Goal: Task Accomplishment & Management: Manage account settings

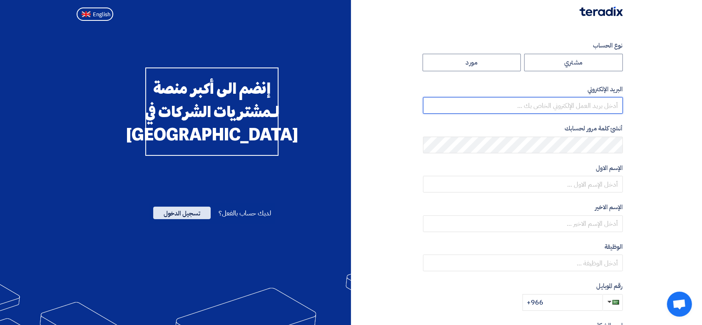
type input "[PERSON_NAME][EMAIL_ADDRESS][DOMAIN_NAME]"
click at [191, 219] on span "تسجيل الدخول" at bounding box center [181, 213] width 57 height 12
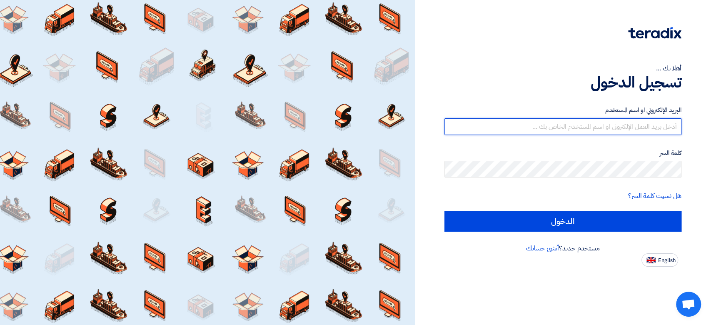
type input "[PERSON_NAME][EMAIL_ADDRESS][DOMAIN_NAME]"
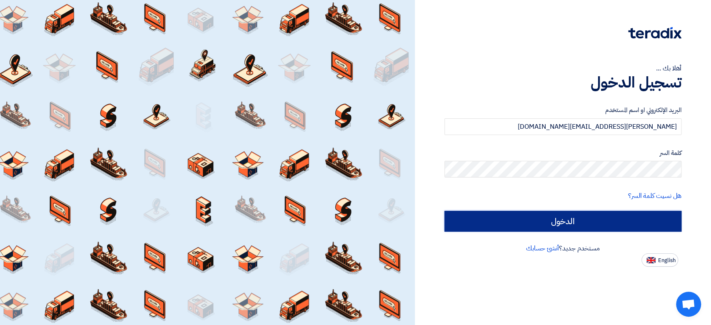
click at [571, 225] on input "الدخول" at bounding box center [563, 221] width 237 height 21
type input "Sign in"
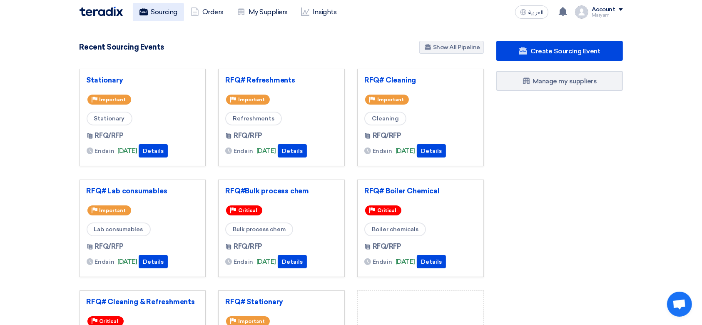
click at [157, 13] on link "Sourcing" at bounding box center [158, 12] width 51 height 18
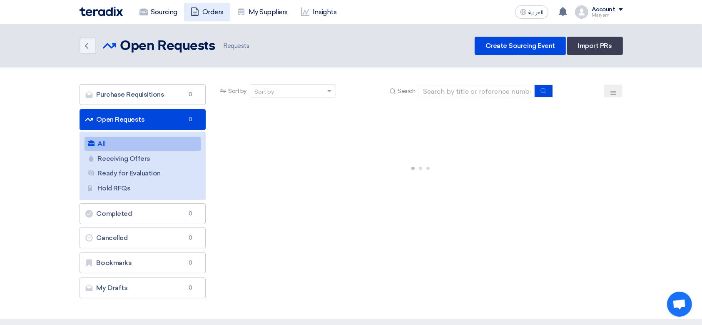
click at [213, 10] on link "Orders" at bounding box center [207, 12] width 46 height 18
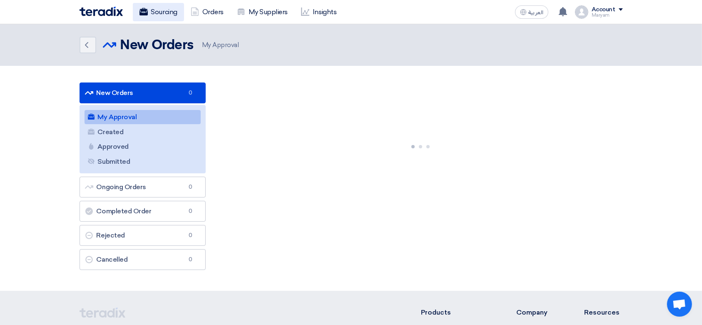
click at [161, 5] on link "Sourcing" at bounding box center [158, 12] width 51 height 18
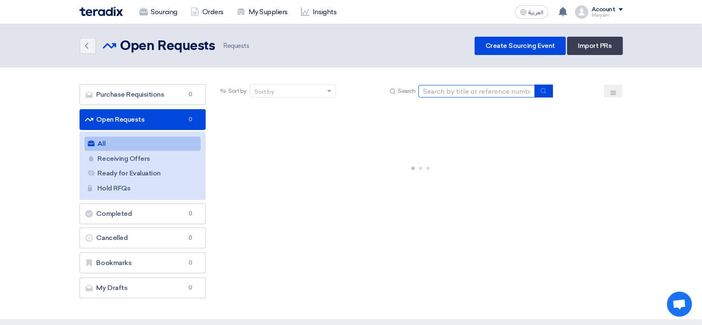
click at [457, 95] on input at bounding box center [477, 91] width 117 height 12
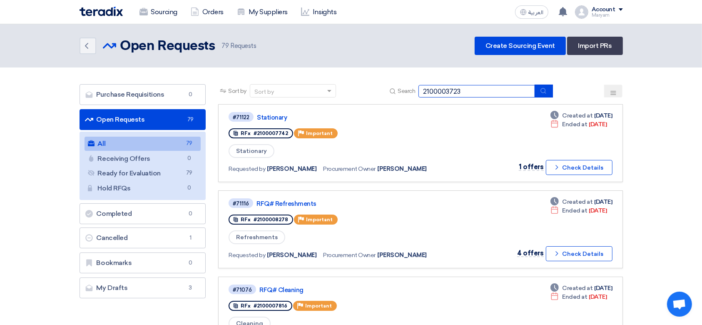
type input "2100003723"
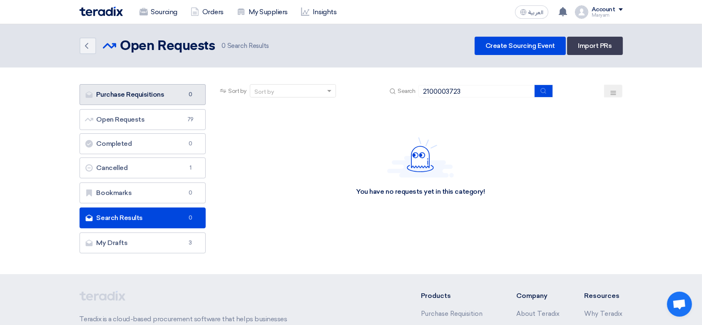
click at [133, 90] on link "Purchase Requisitions Purchase Requisitions 0" at bounding box center [143, 94] width 127 height 21
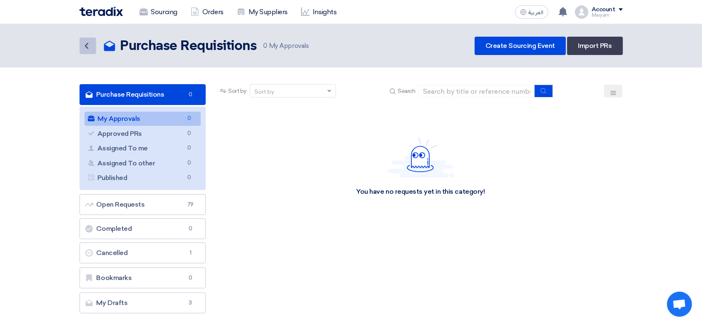
click at [89, 45] on icon "Back" at bounding box center [87, 46] width 10 height 10
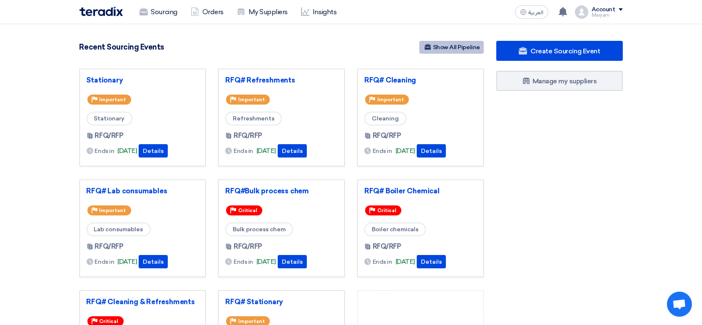
click at [455, 42] on link "Show All Pipeline" at bounding box center [452, 47] width 65 height 13
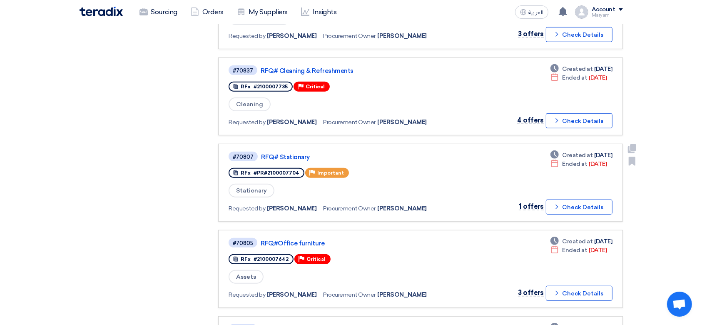
scroll to position [611, 0]
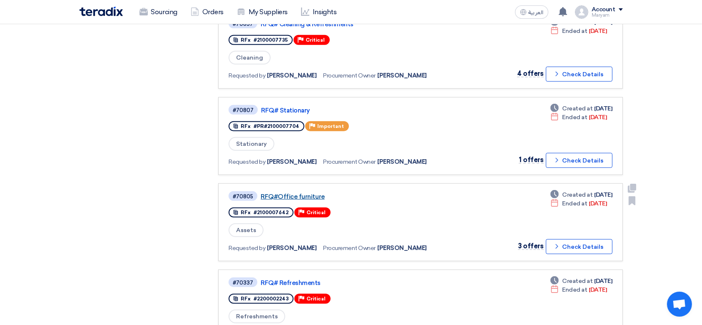
click at [302, 193] on link "RFQ#Office furniture" at bounding box center [365, 196] width 208 height 7
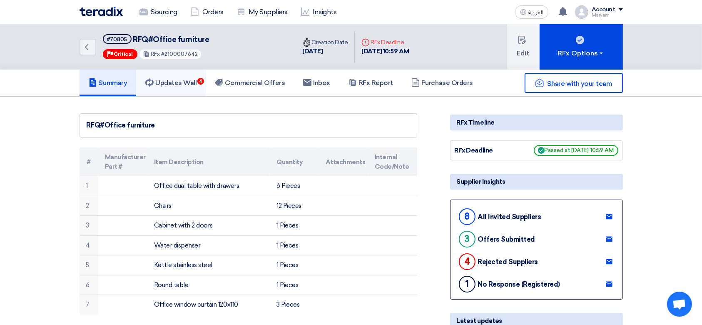
click at [185, 80] on h5 "Updates Wall 4" at bounding box center [170, 83] width 51 height 8
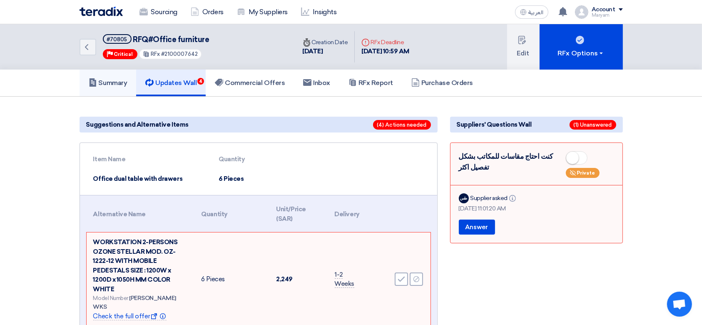
click at [119, 85] on h5 "Summary" at bounding box center [108, 83] width 39 height 8
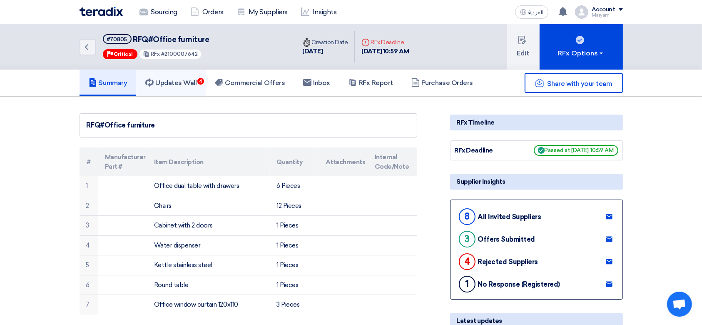
click at [170, 82] on h5 "Updates Wall 4" at bounding box center [170, 83] width 51 height 8
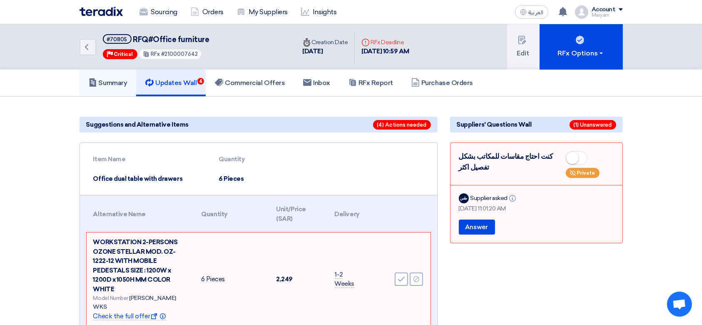
click at [92, 78] on use at bounding box center [92, 82] width 7 height 8
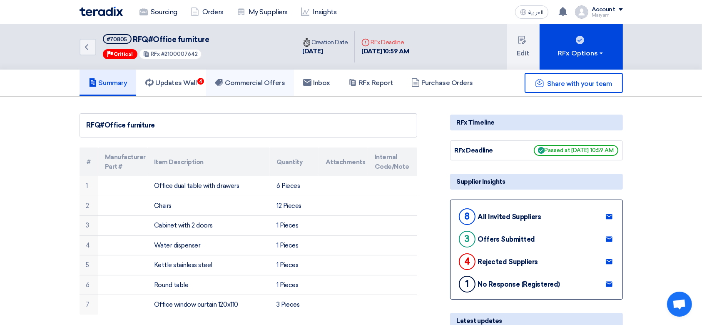
click at [242, 79] on h5 "Commercial Offers" at bounding box center [250, 83] width 70 height 8
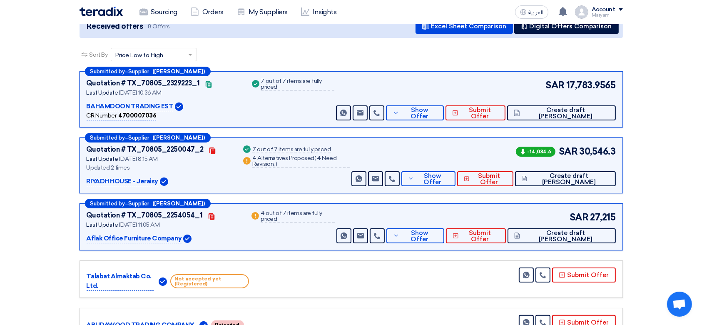
scroll to position [111, 0]
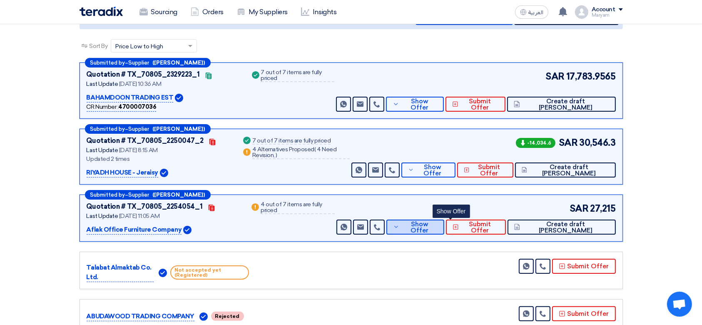
click at [437, 226] on span "Show Offer" at bounding box center [420, 227] width 36 height 12
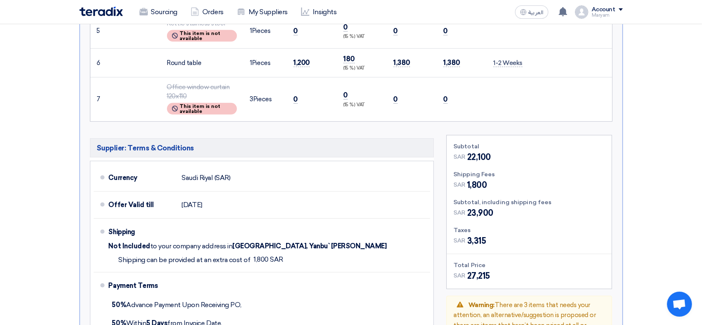
scroll to position [611, 0]
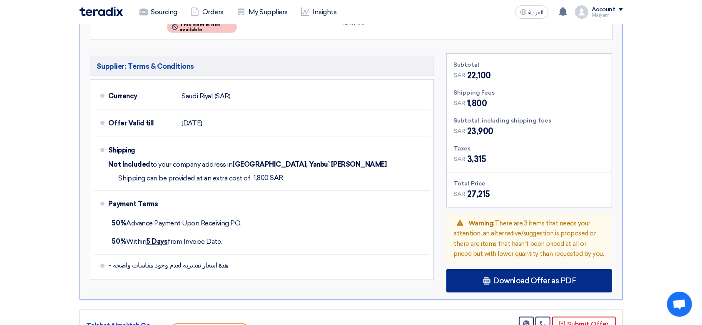
click at [475, 276] on div "Download Offer as PDF" at bounding box center [530, 280] width 166 height 23
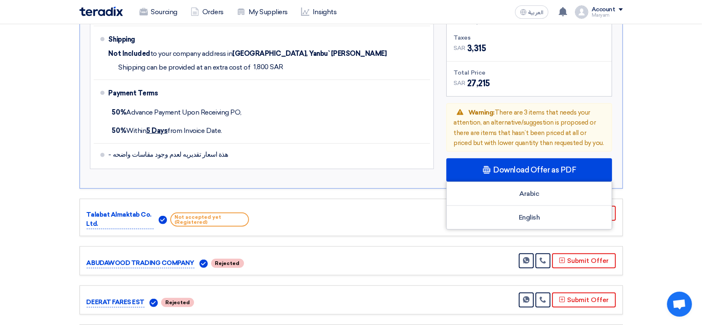
scroll to position [722, 0]
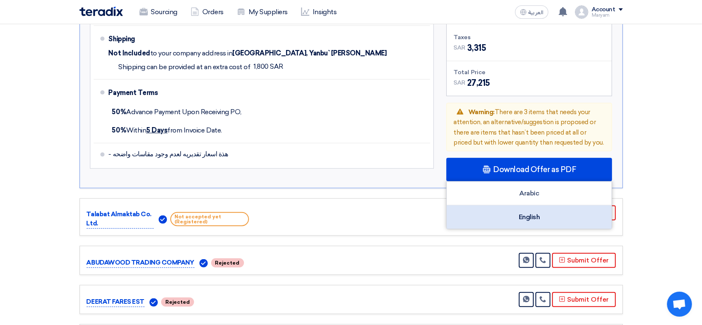
click at [531, 217] on div "English" at bounding box center [529, 216] width 165 height 23
